Goal: Information Seeking & Learning: Find specific fact

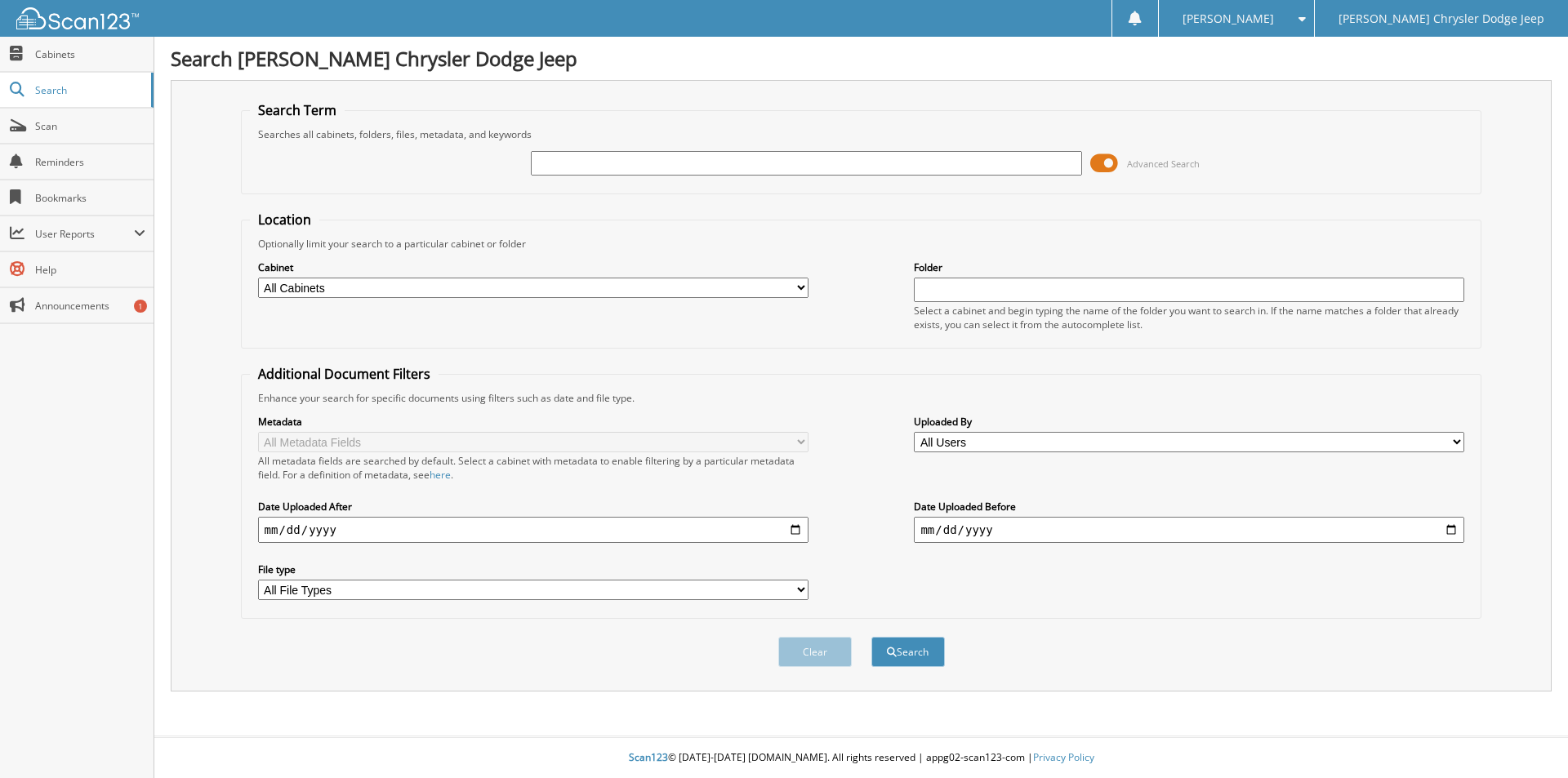
click at [592, 168] on input "text" at bounding box center [805, 163] width 550 height 24
type input "125575"
click at [872, 637] on button "Search" at bounding box center [908, 651] width 73 height 30
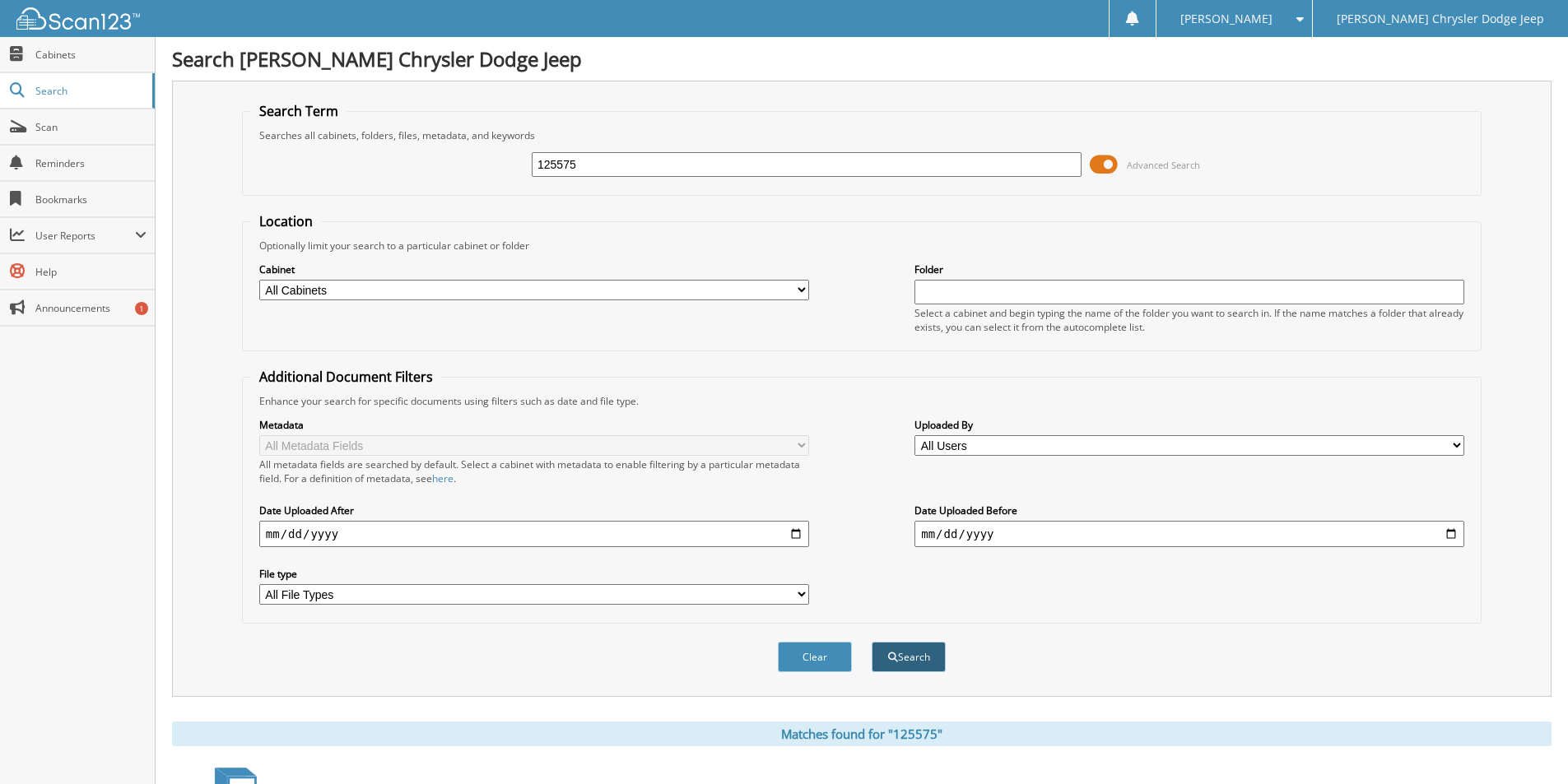
click at [906, 659] on button "Search" at bounding box center [908, 656] width 74 height 30
click at [444, 294] on select "All Cabinets CAR DEALS FIAT SALES Needs Filing" at bounding box center [534, 290] width 549 height 21
click at [445, 293] on select "All Cabinets CAR DEALS FIAT SALES Needs Filing" at bounding box center [534, 290] width 549 height 21
select select "13922"
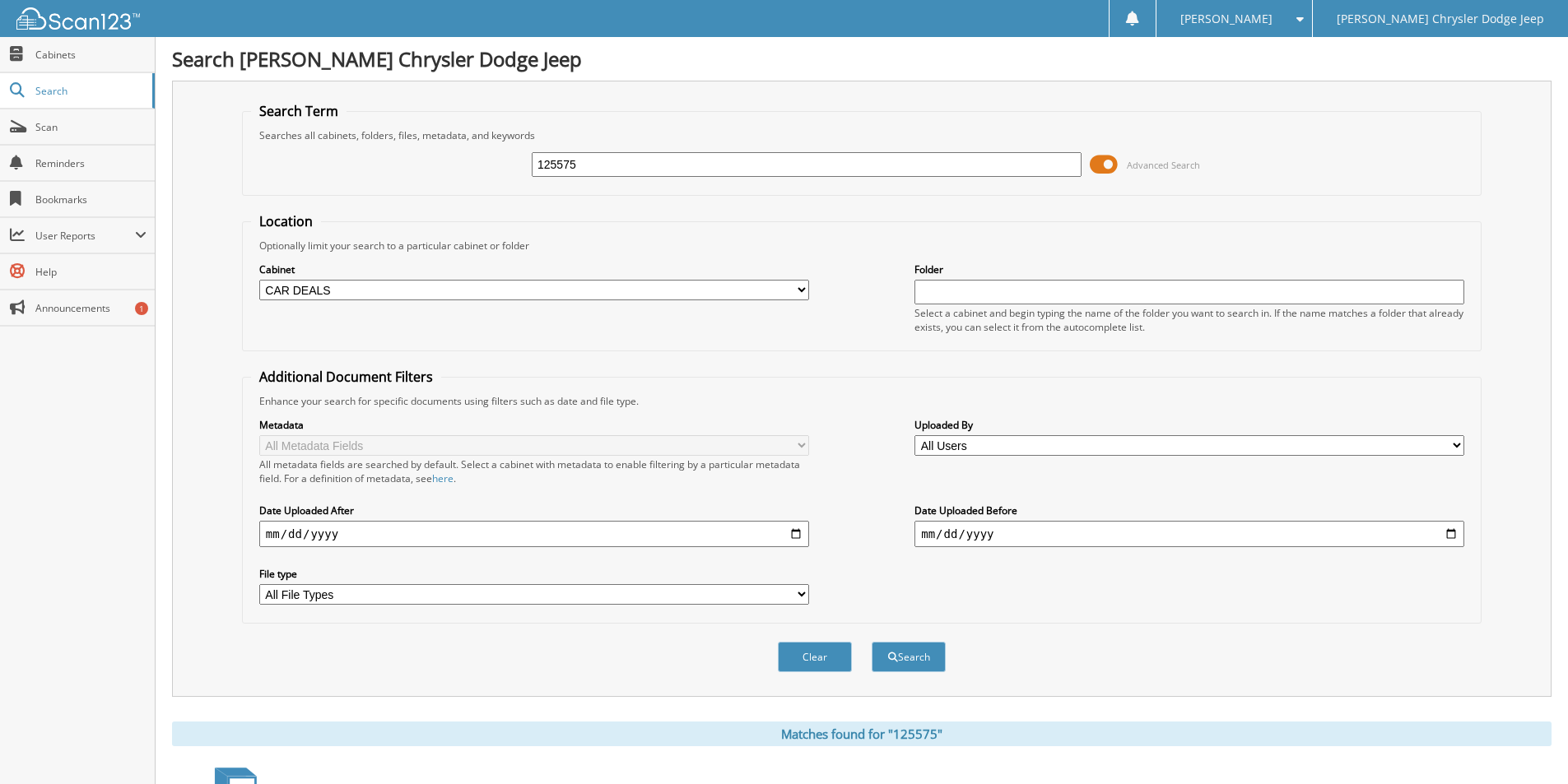
click at [260, 280] on select "All Cabinets CAR DEALS FIAT SALES Needs Filing" at bounding box center [534, 290] width 549 height 21
click at [927, 661] on button "Search" at bounding box center [908, 656] width 74 height 30
click at [588, 364] on div "Location Optionally limit your search to a particular cabinet or folder Cabinet…" at bounding box center [862, 418] width 1240 height 411
